Goal: Transaction & Acquisition: Purchase product/service

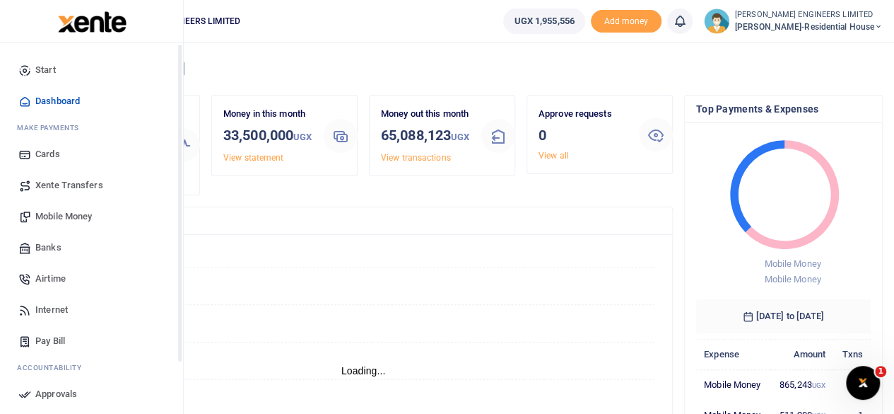
click at [64, 216] on span "Mobile Money" at bounding box center [63, 216] width 57 height 14
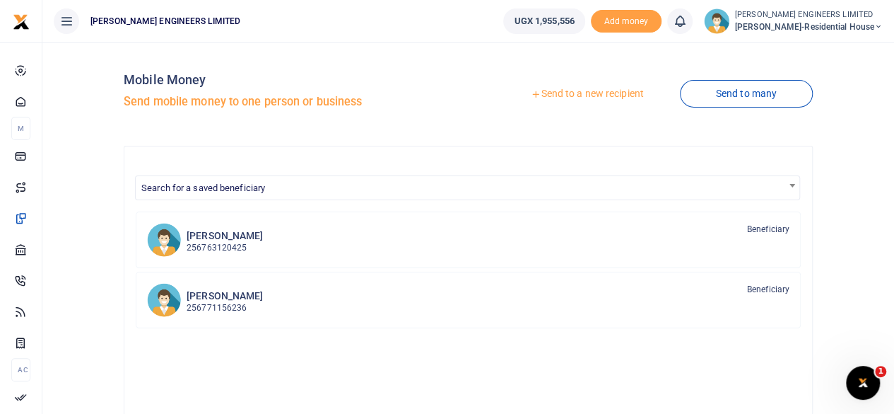
click at [591, 95] on link "Send to a new recipient" at bounding box center [587, 93] width 185 height 25
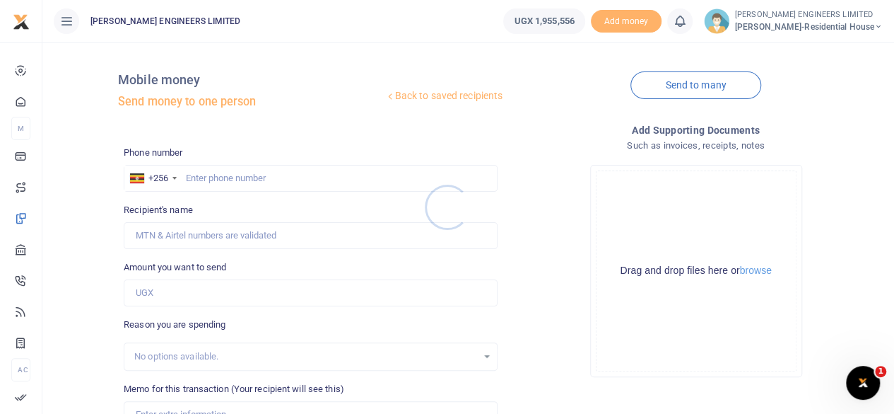
click at [198, 182] on div at bounding box center [447, 207] width 894 height 414
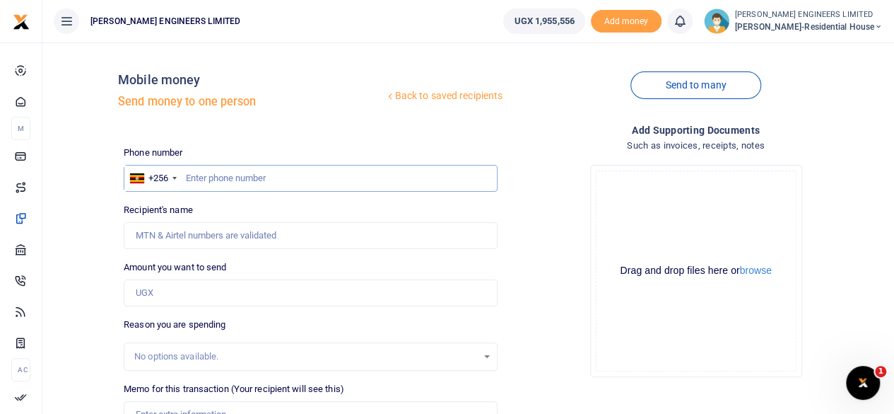
click at [208, 177] on input "text" at bounding box center [311, 178] width 374 height 27
type input "788686228"
type input "[PERSON_NAME]"
type input "7886862282"
click at [228, 174] on input "7886862282" at bounding box center [311, 178] width 374 height 27
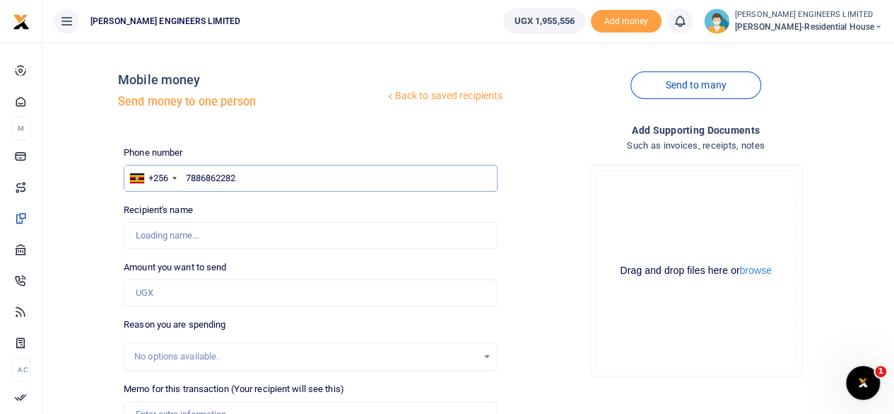
type input "788686282"
type input "[PERSON_NAME]"
type input "788686282"
click at [163, 289] on input "Amount you want to send" at bounding box center [311, 292] width 374 height 27
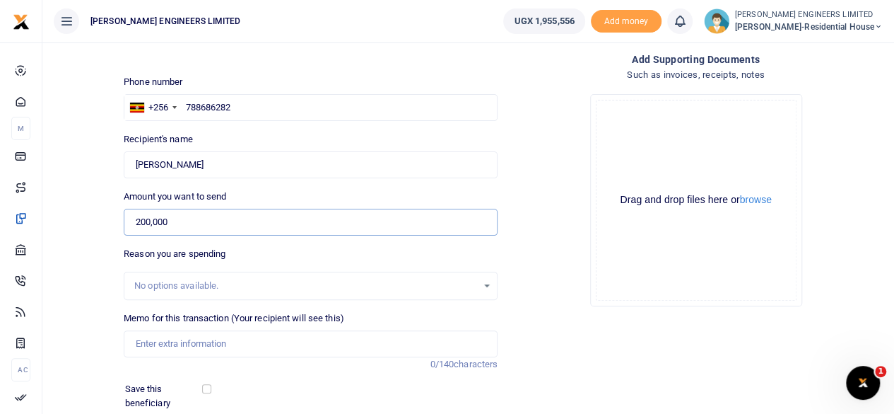
scroll to position [141, 0]
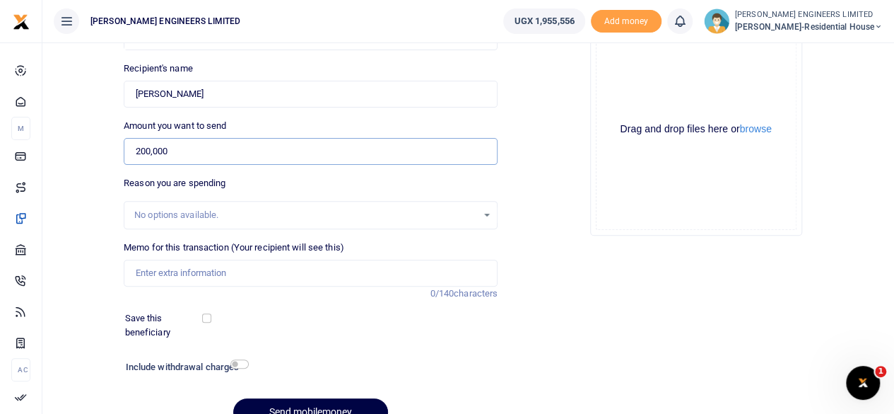
type input "200,000"
click at [157, 269] on input "Memo for this transaction (Your recipient will see this)" at bounding box center [311, 272] width 374 height 27
click at [134, 271] on input "Memo for this transaction (Your recipient will see this)" at bounding box center [311, 272] width 374 height 27
click at [136, 271] on input "Memo for this transaction (Your recipient will see this)" at bounding box center [311, 272] width 374 height 27
click at [170, 150] on input "200,000" at bounding box center [311, 151] width 374 height 27
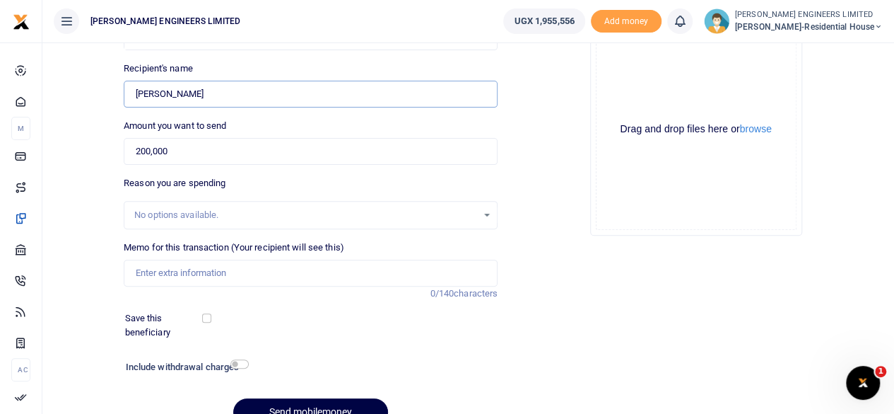
click at [194, 94] on input "Found" at bounding box center [311, 94] width 374 height 27
click at [179, 148] on input "200,000" at bounding box center [311, 151] width 374 height 27
click at [157, 269] on input "Memo for this transaction (Your recipient will see this)" at bounding box center [311, 272] width 374 height 27
click at [146, 268] on input "Memo for this transaction (Your recipient will see this)" at bounding box center [311, 272] width 374 height 27
click at [175, 151] on input "200,000" at bounding box center [311, 151] width 374 height 27
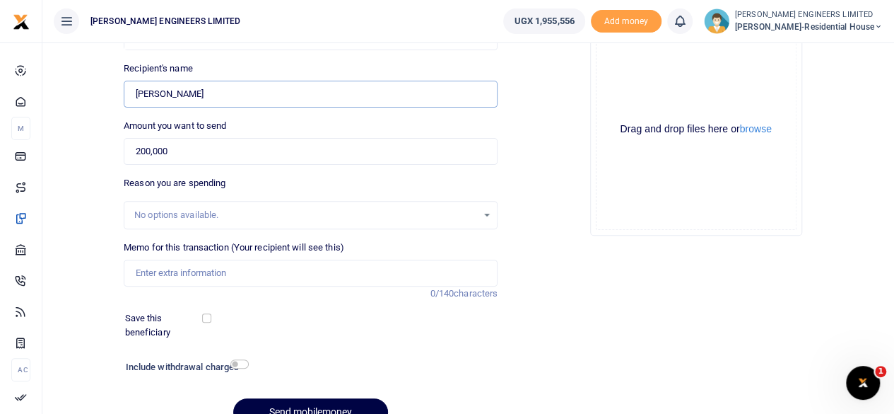
click at [202, 95] on input "Found" at bounding box center [311, 94] width 374 height 27
click at [140, 271] on input "Memo for this transaction (Your recipient will see this)" at bounding box center [311, 272] width 374 height 27
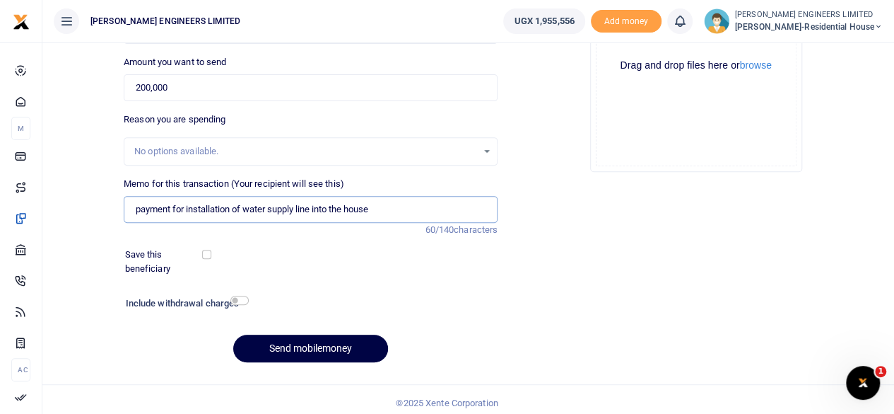
scroll to position [211, 0]
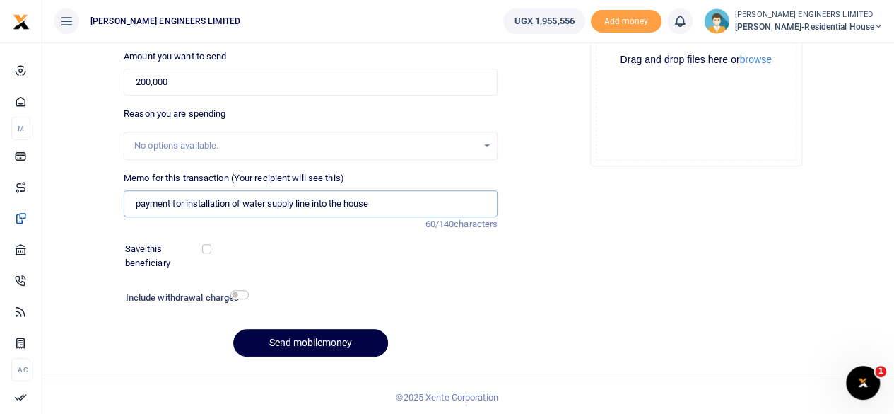
type input "payment for installation of water supply line into the house"
click at [240, 295] on input "checkbox" at bounding box center [239, 294] width 18 height 9
checkbox input "true"
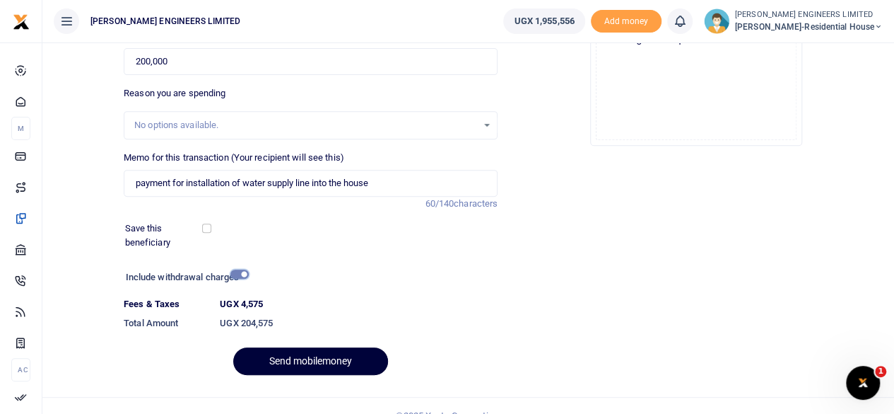
scroll to position [250, 0]
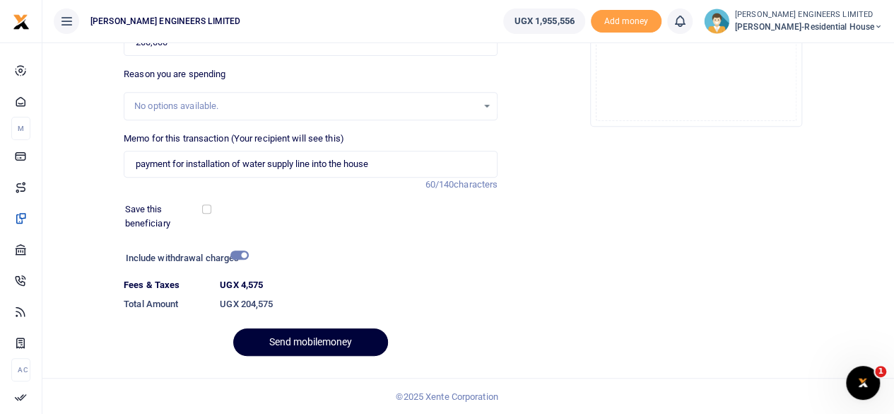
click at [304, 338] on button "Send mobilemoney" at bounding box center [310, 342] width 155 height 28
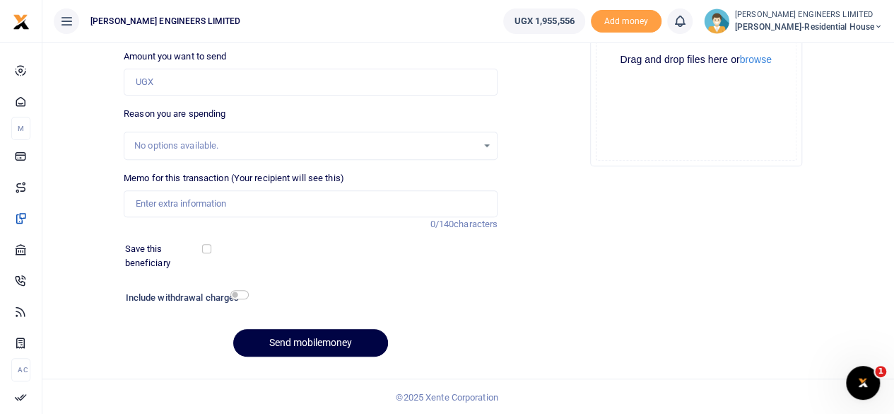
click at [687, 22] on icon at bounding box center [680, 21] width 14 height 16
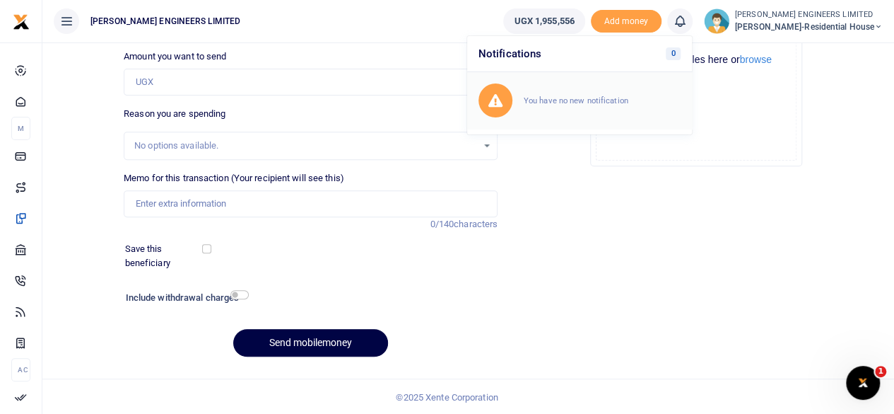
click at [588, 98] on small "You have no new notification" at bounding box center [576, 100] width 105 height 10
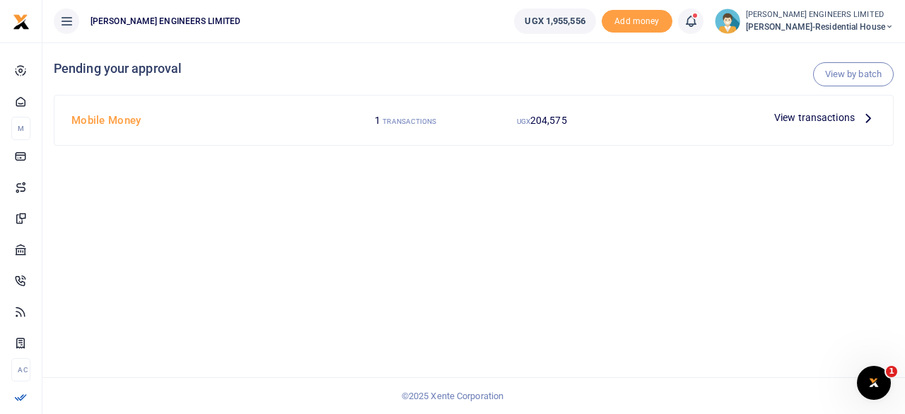
click at [794, 121] on span "View transactions" at bounding box center [814, 118] width 81 height 16
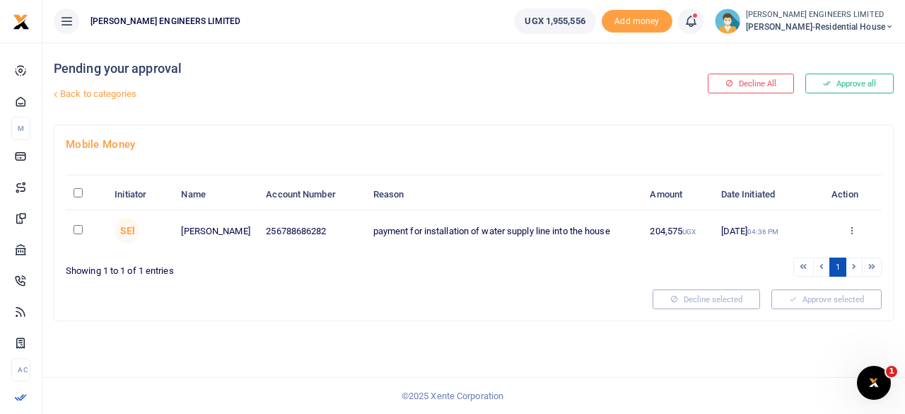
click at [76, 228] on input "checkbox" at bounding box center [78, 229] width 9 height 9
checkbox input "true"
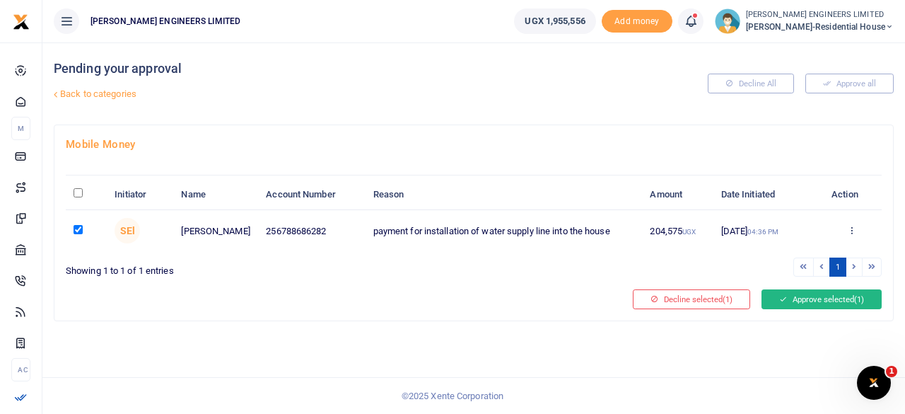
click at [800, 299] on button "Approve selected (1)" at bounding box center [821, 299] width 120 height 20
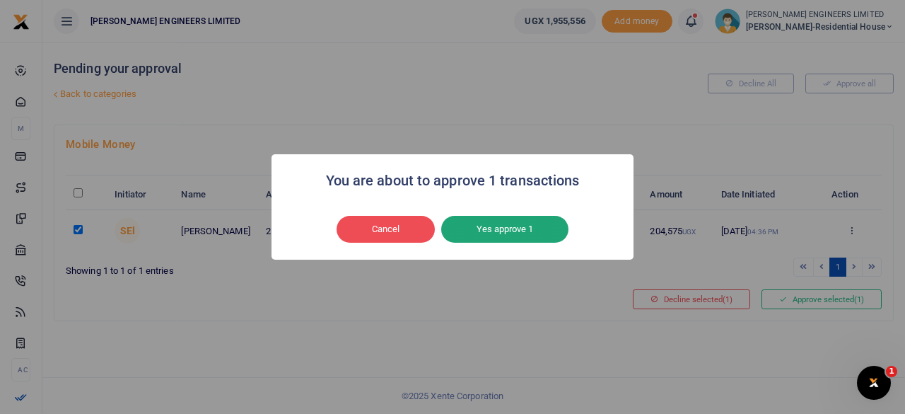
click at [528, 233] on button "Yes approve 1" at bounding box center [504, 229] width 127 height 27
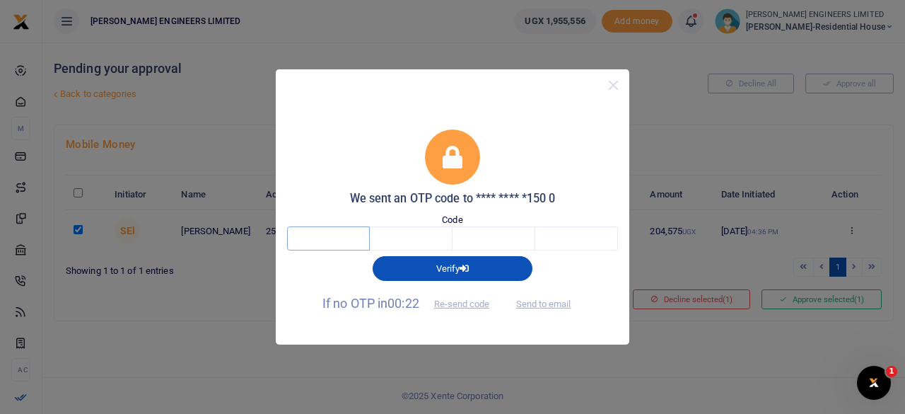
click at [337, 231] on input "text" at bounding box center [328, 238] width 83 height 24
type input "4"
type input "2"
type input "3"
type input "9"
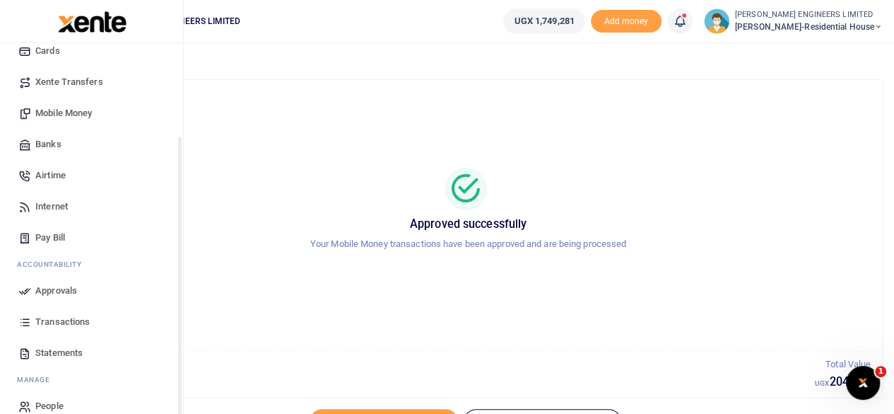
scroll to position [122, 0]
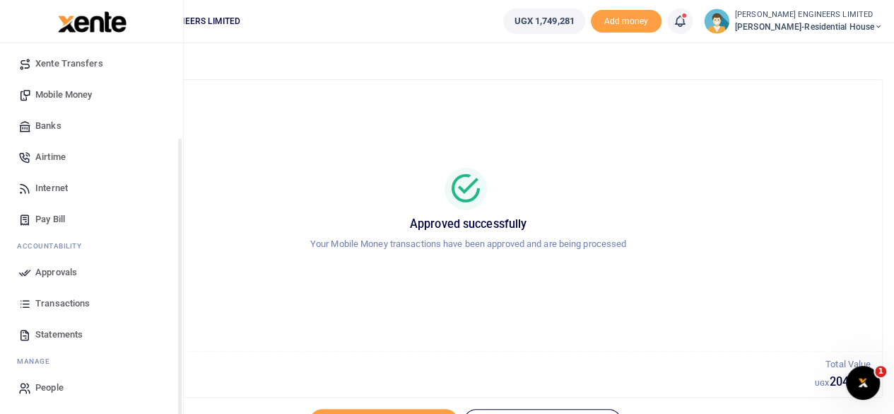
click at [60, 303] on span "Transactions" at bounding box center [62, 303] width 54 height 14
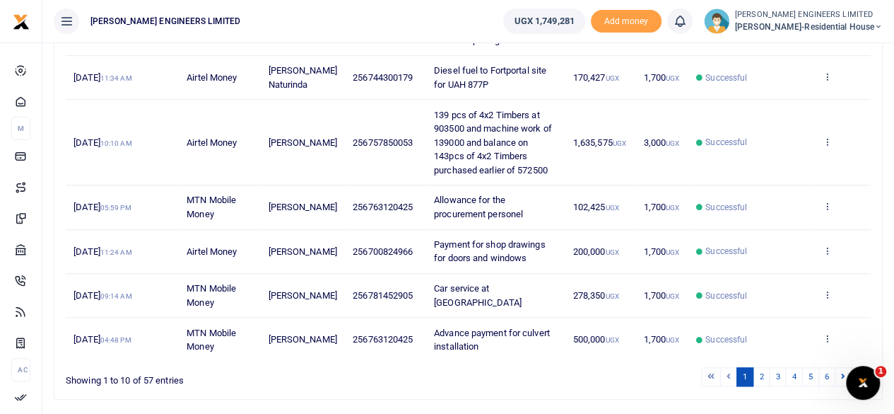
scroll to position [536, 0]
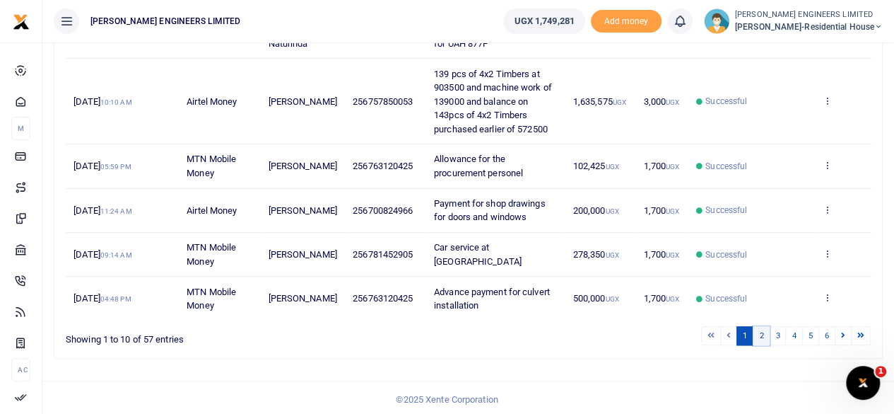
click at [764, 334] on link "2" at bounding box center [761, 335] width 17 height 19
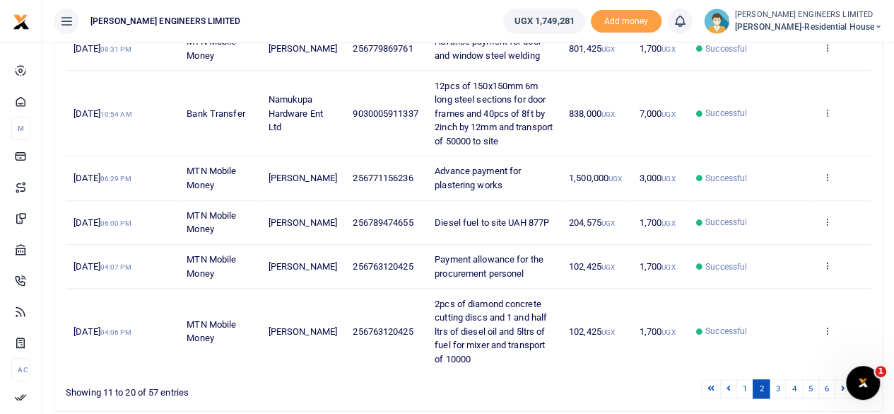
scroll to position [549, 0]
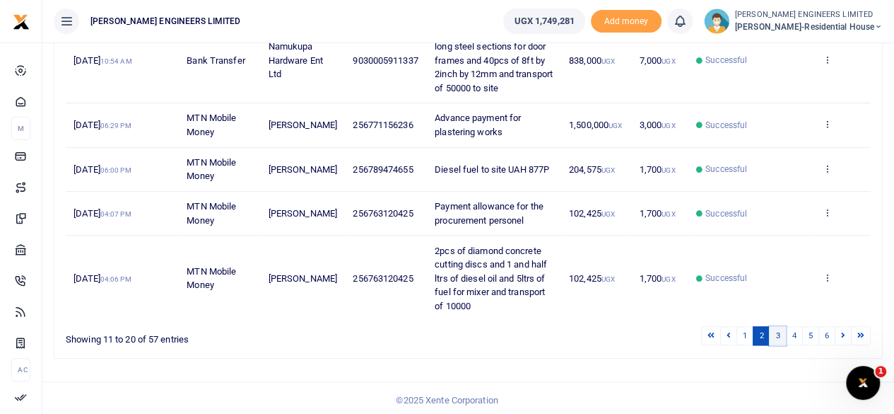
click at [780, 335] on link "3" at bounding box center [777, 335] width 17 height 19
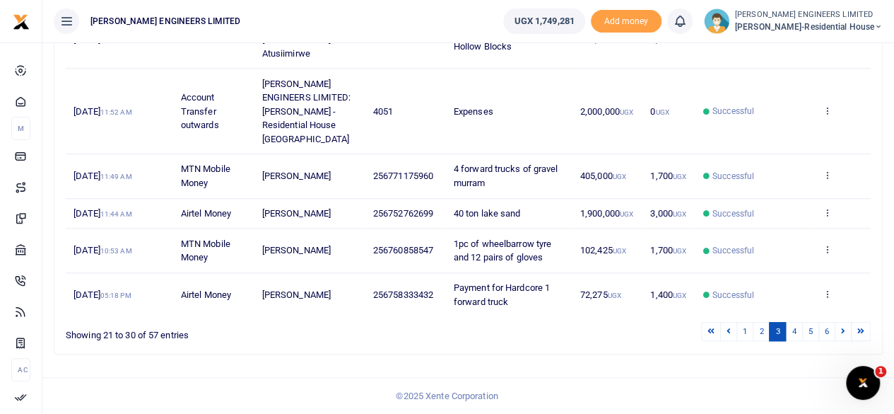
scroll to position [591, 0]
click at [768, 334] on link "2" at bounding box center [761, 331] width 17 height 19
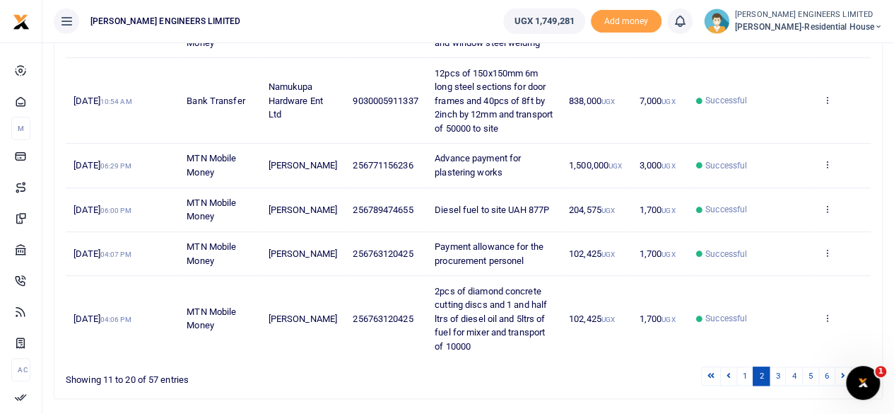
scroll to position [549, 0]
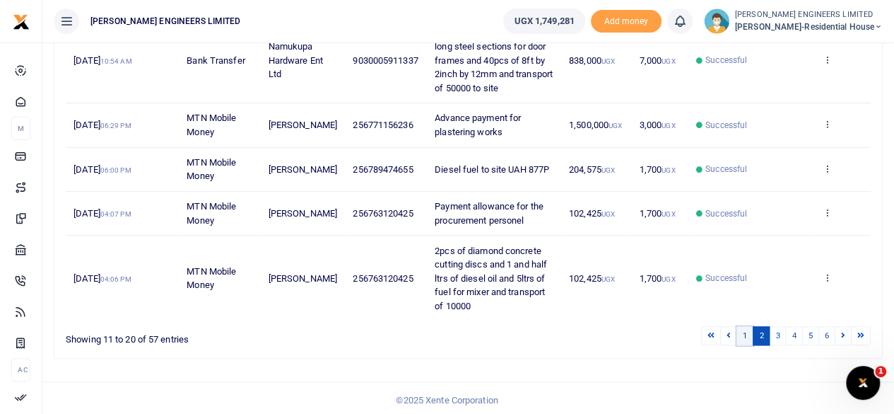
click at [751, 332] on link "1" at bounding box center [745, 335] width 17 height 19
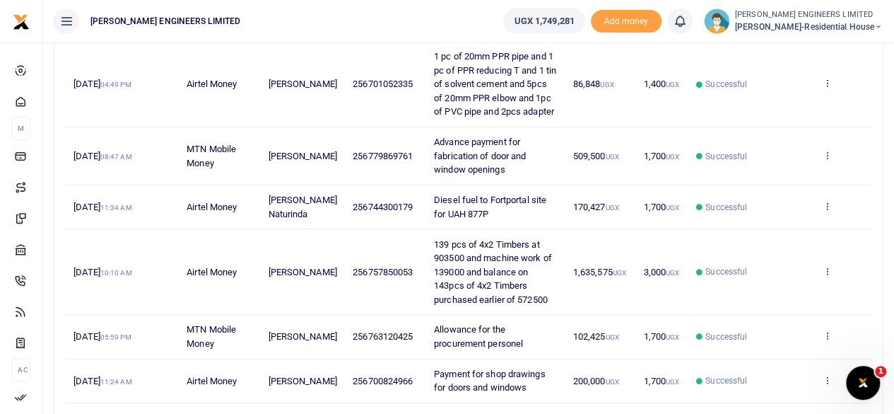
scroll to position [536, 0]
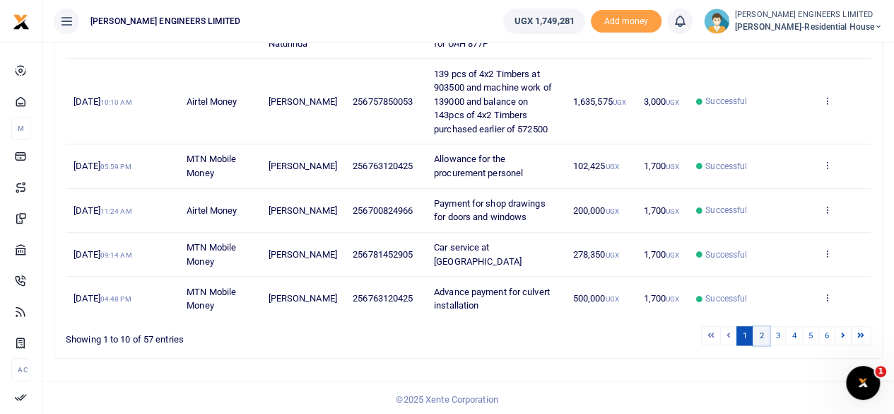
click at [764, 333] on link "2" at bounding box center [761, 335] width 17 height 19
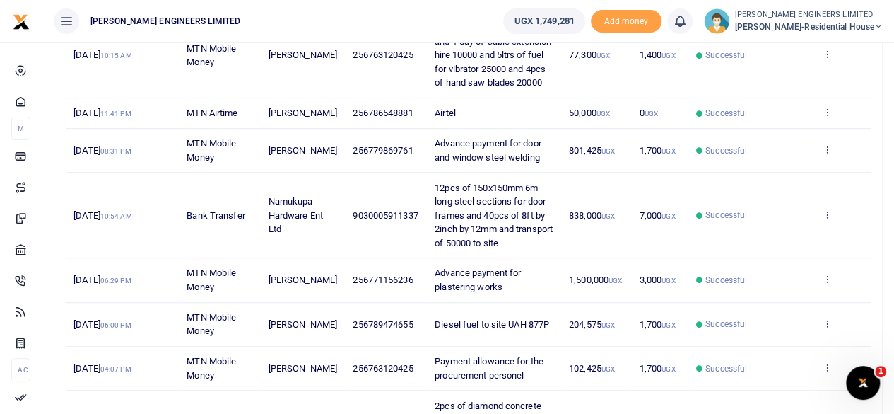
scroll to position [324, 0]
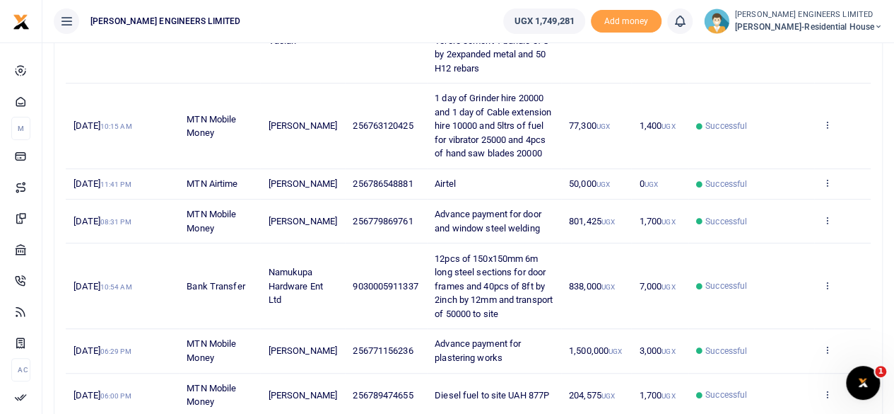
click at [575, 221] on span "801,425 UGX" at bounding box center [592, 221] width 46 height 11
